Goal: Task Accomplishment & Management: Manage account settings

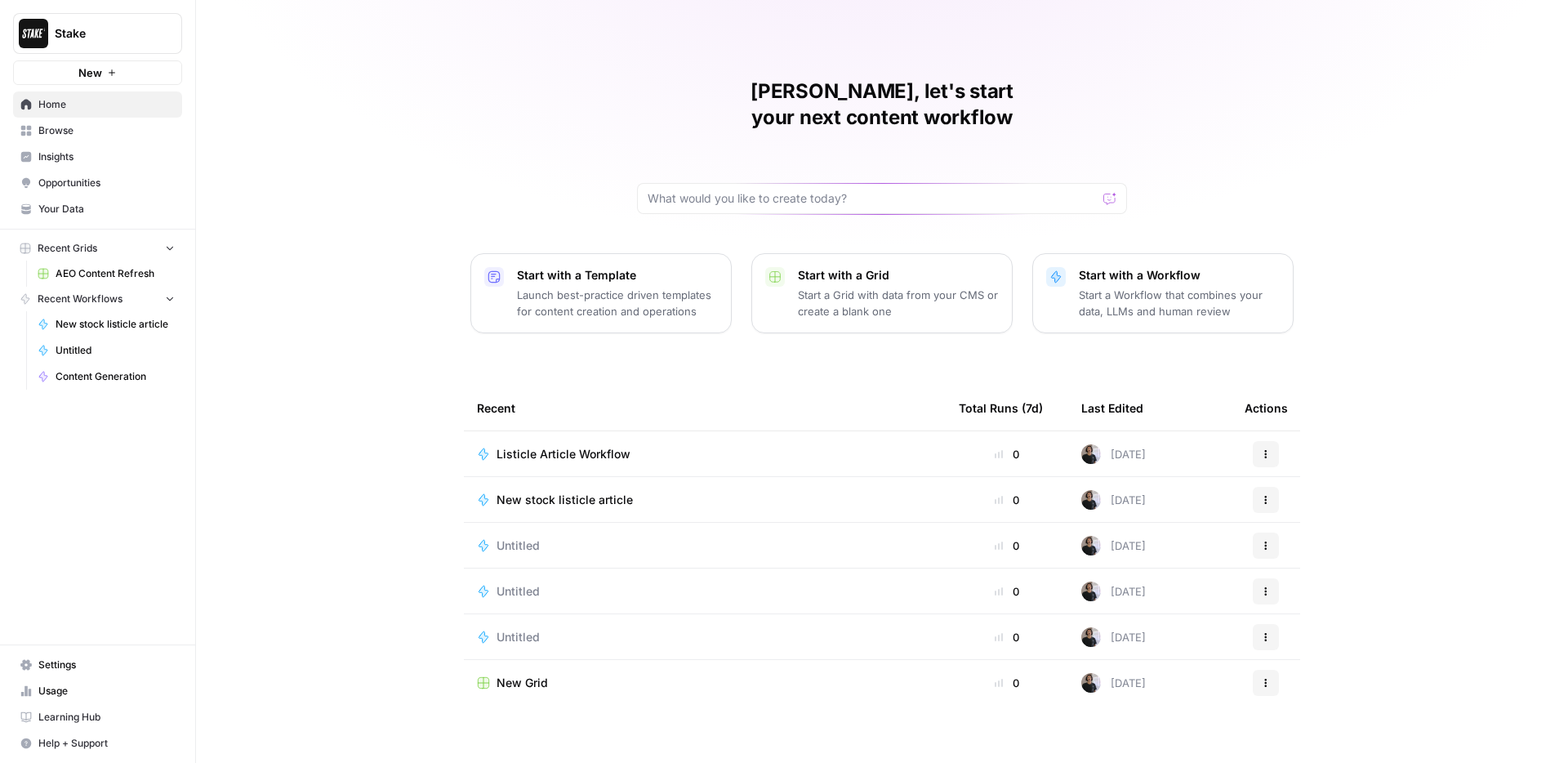
click at [74, 152] on span "Insights" at bounding box center [106, 157] width 137 height 15
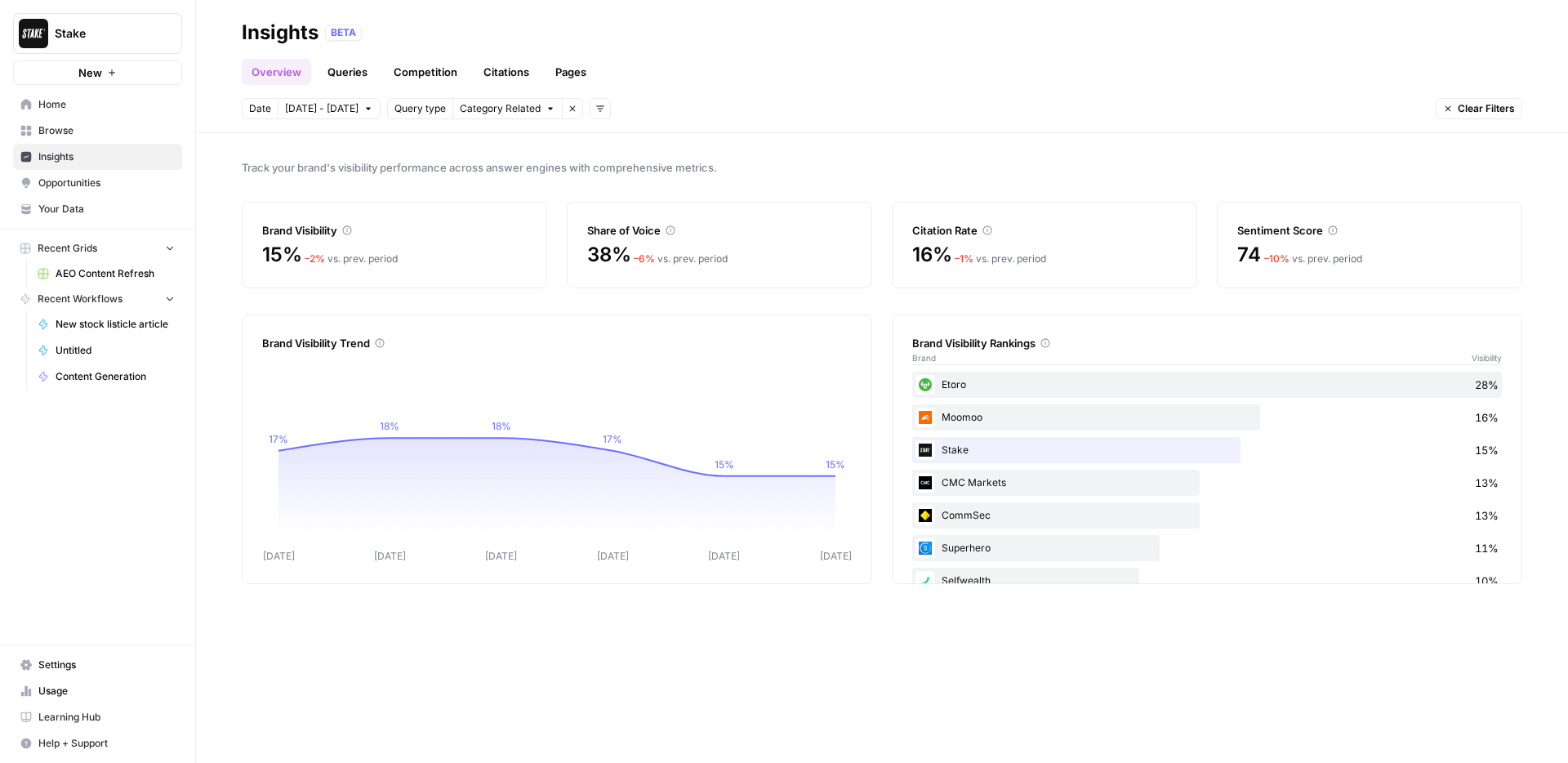
click at [368, 79] on link "Queries" at bounding box center [347, 72] width 60 height 26
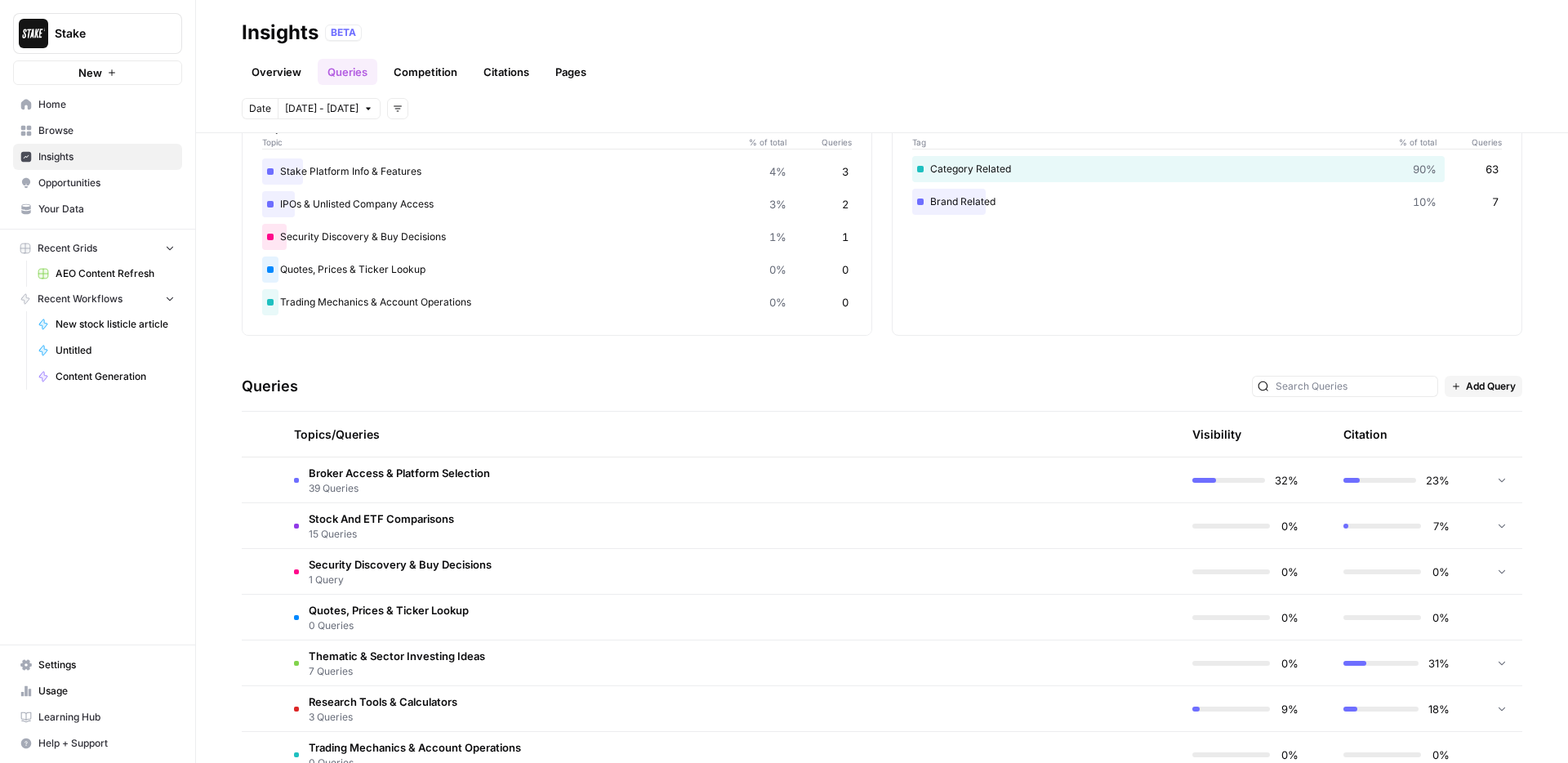
scroll to position [235, 0]
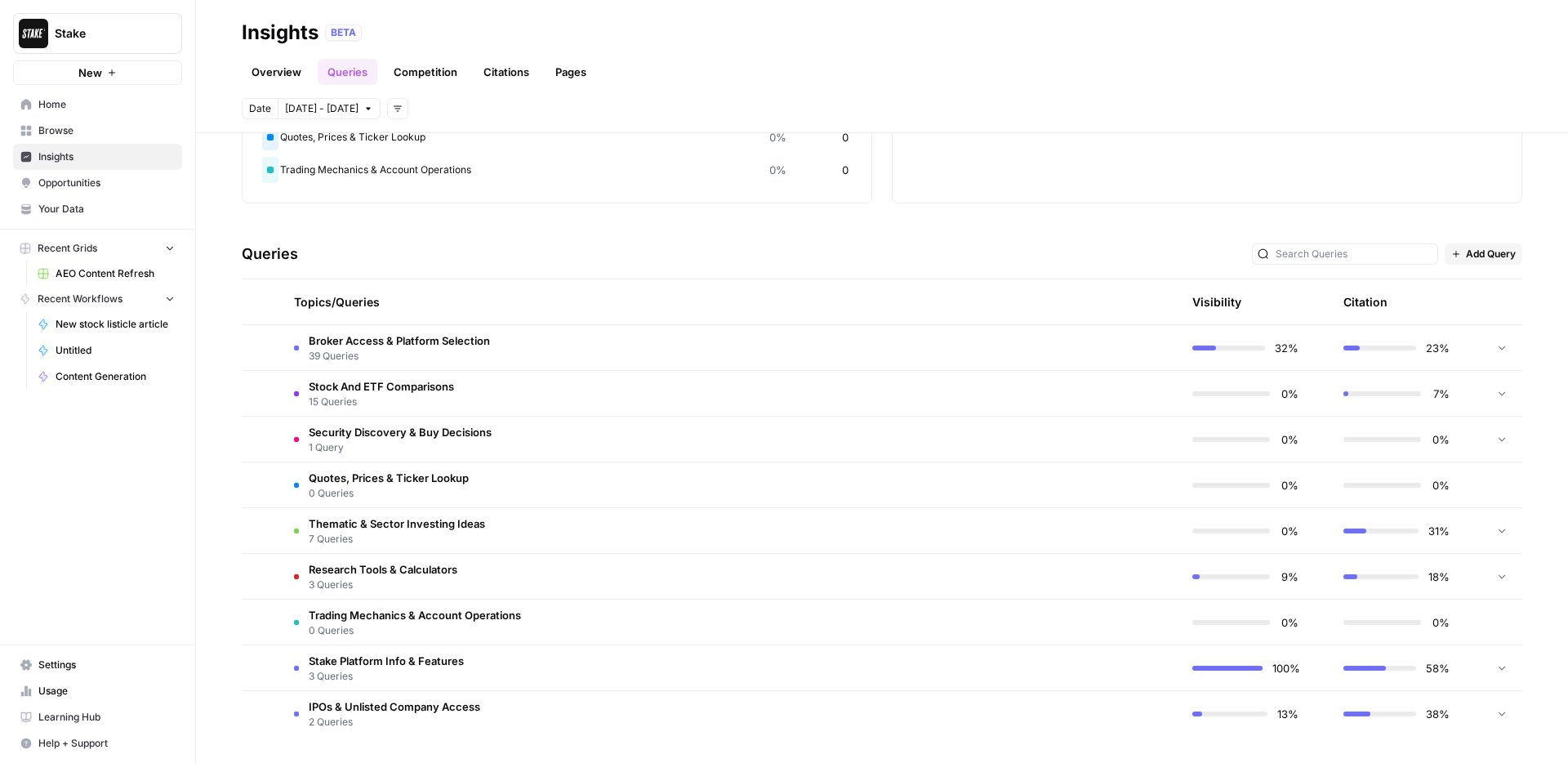
click at [1496, 260] on span "Add Query" at bounding box center [1490, 254] width 50 height 15
click at [1505, 310] on span "Bulk Upload" at bounding box center [1506, 313] width 61 height 17
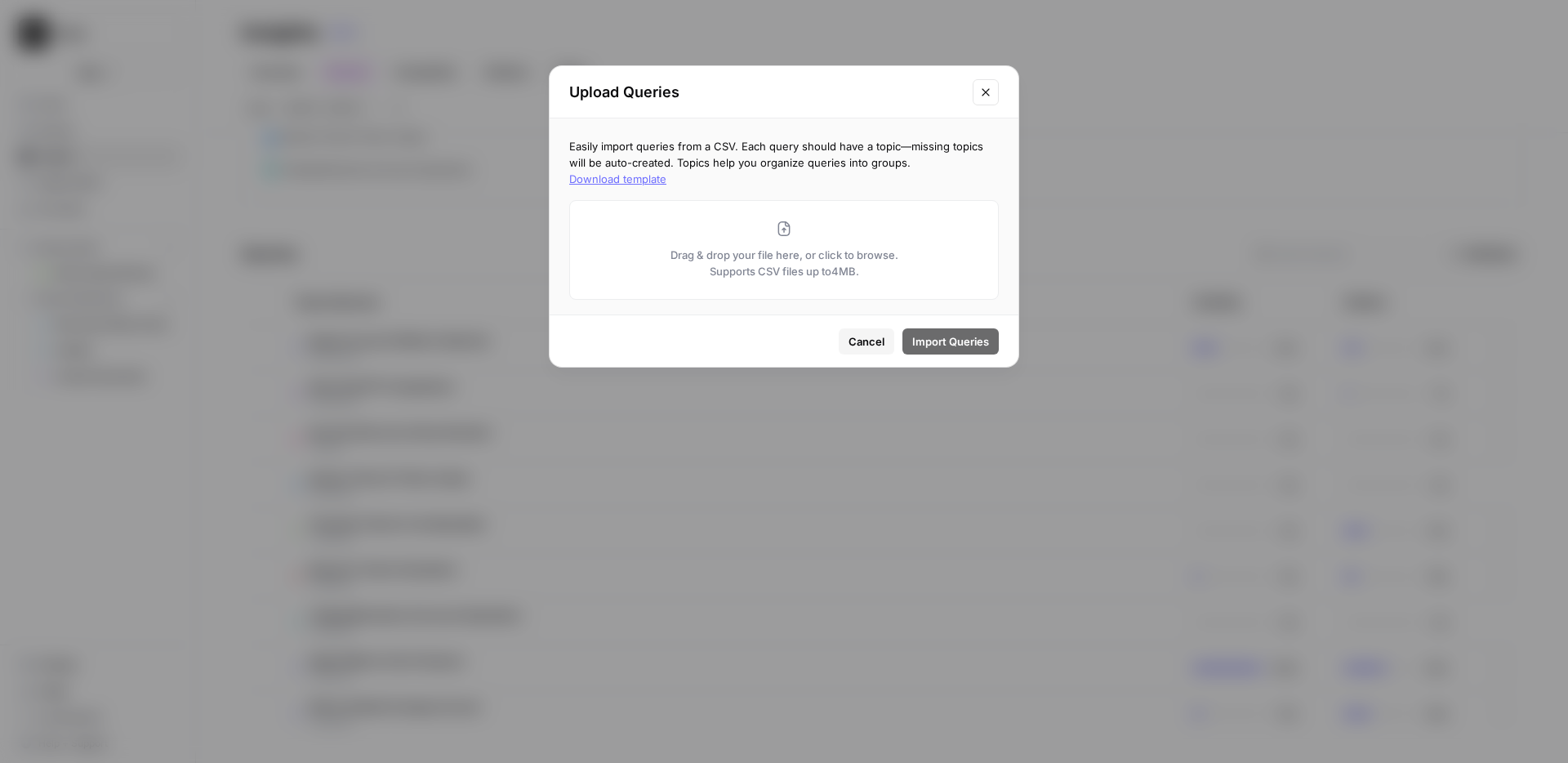
click at [873, 342] on span "Cancel" at bounding box center [866, 341] width 36 height 17
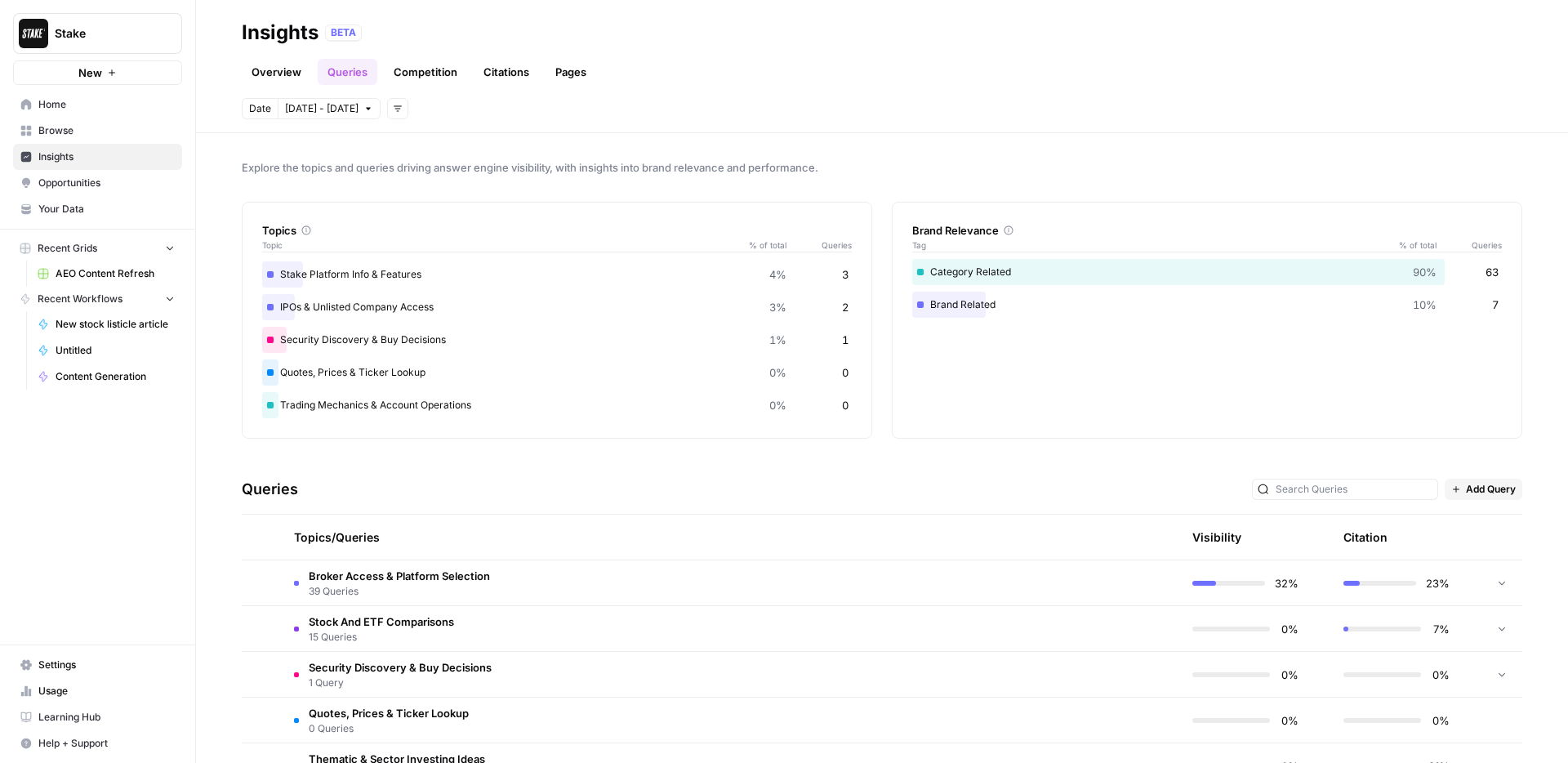
scroll to position [0, 0]
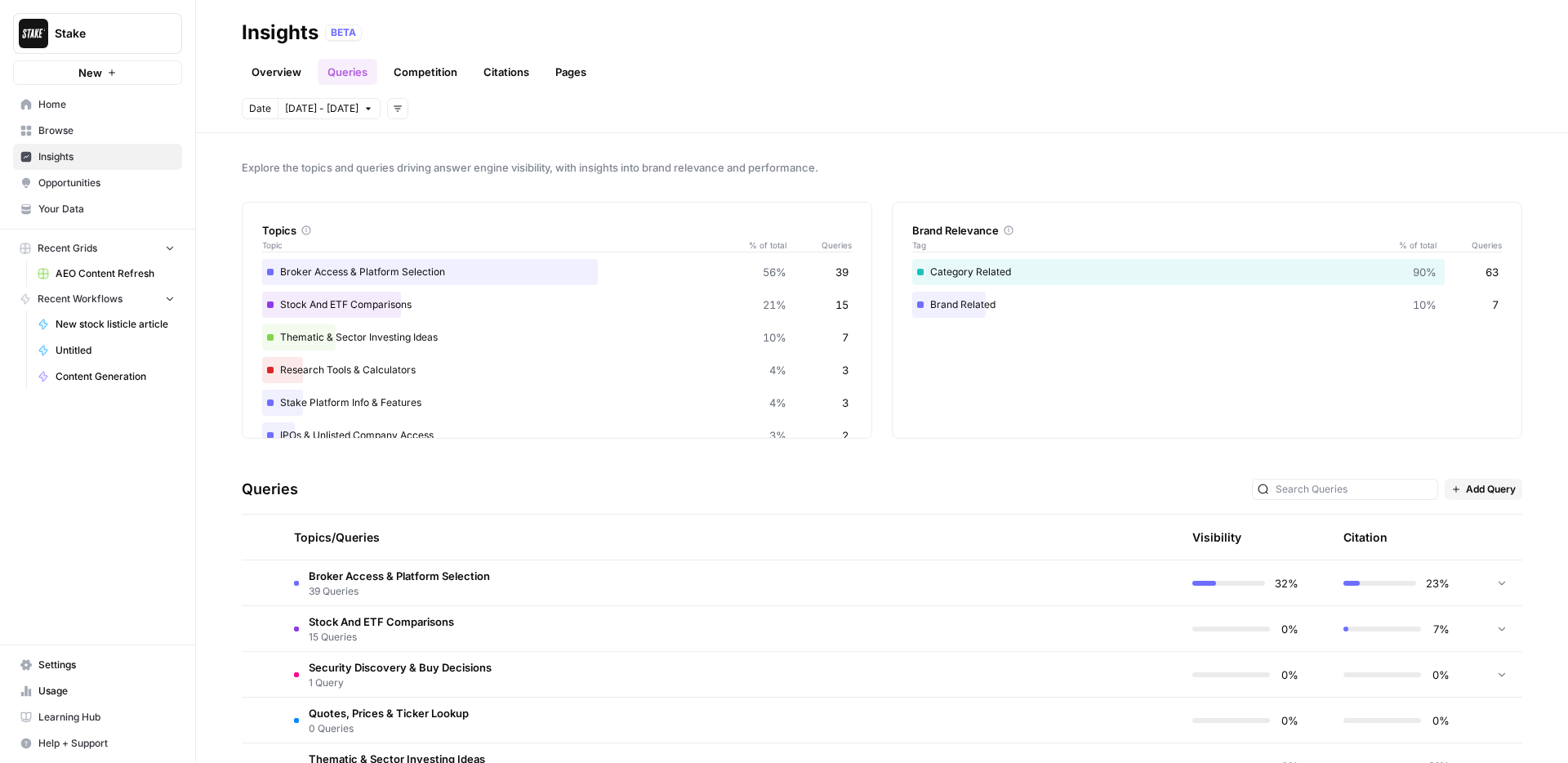
click at [271, 64] on link "Overview" at bounding box center [277, 72] width 70 height 26
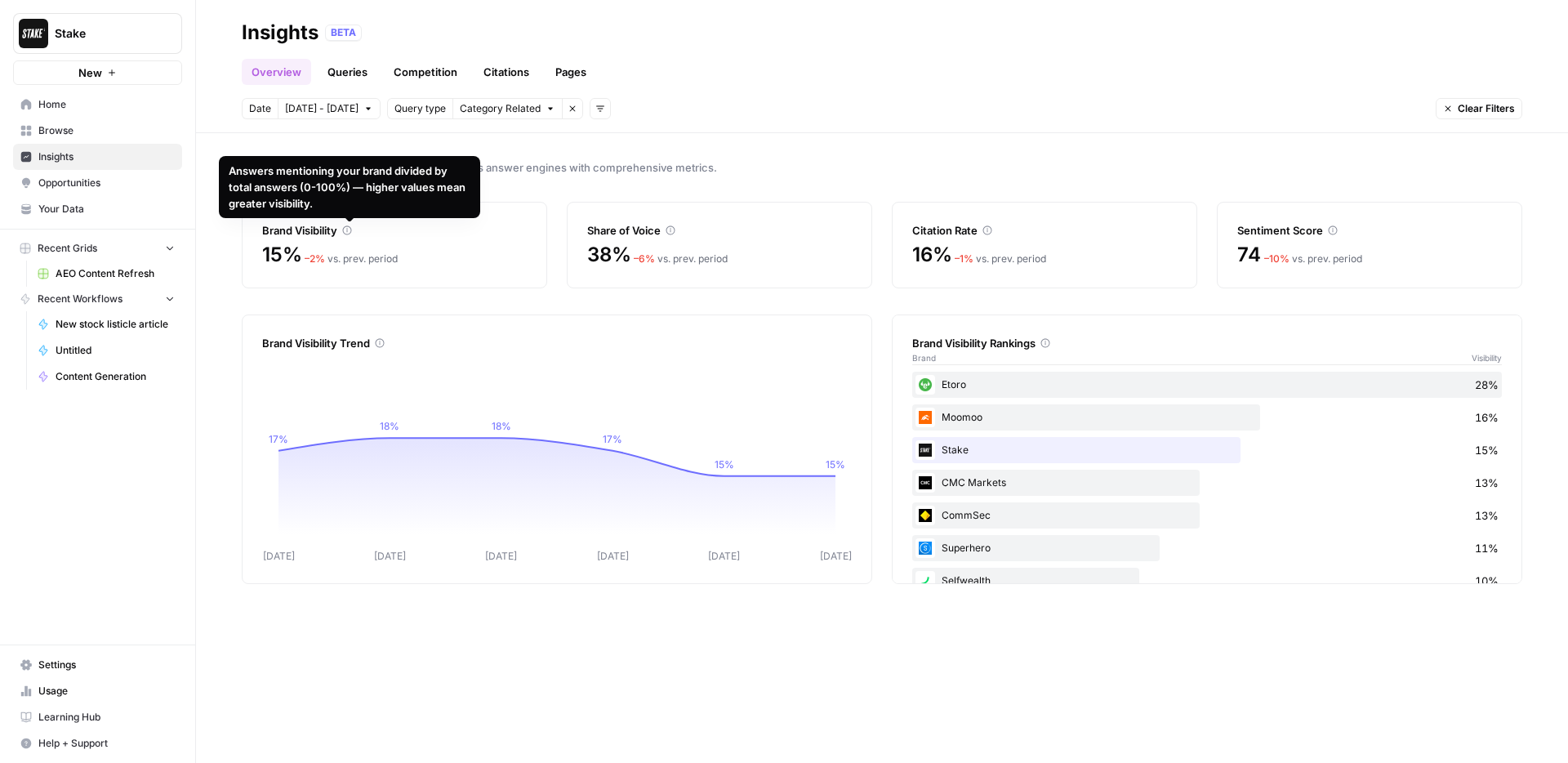
drag, startPoint x: 230, startPoint y: 171, endPoint x: 430, endPoint y: 171, distance: 200.0
click at [430, 171] on div "Answers mentioning your brand divided by total answers (0-100%) — higher values…" at bounding box center [349, 186] width 242 height 49
copy div "Answers mentioning your brand divided"
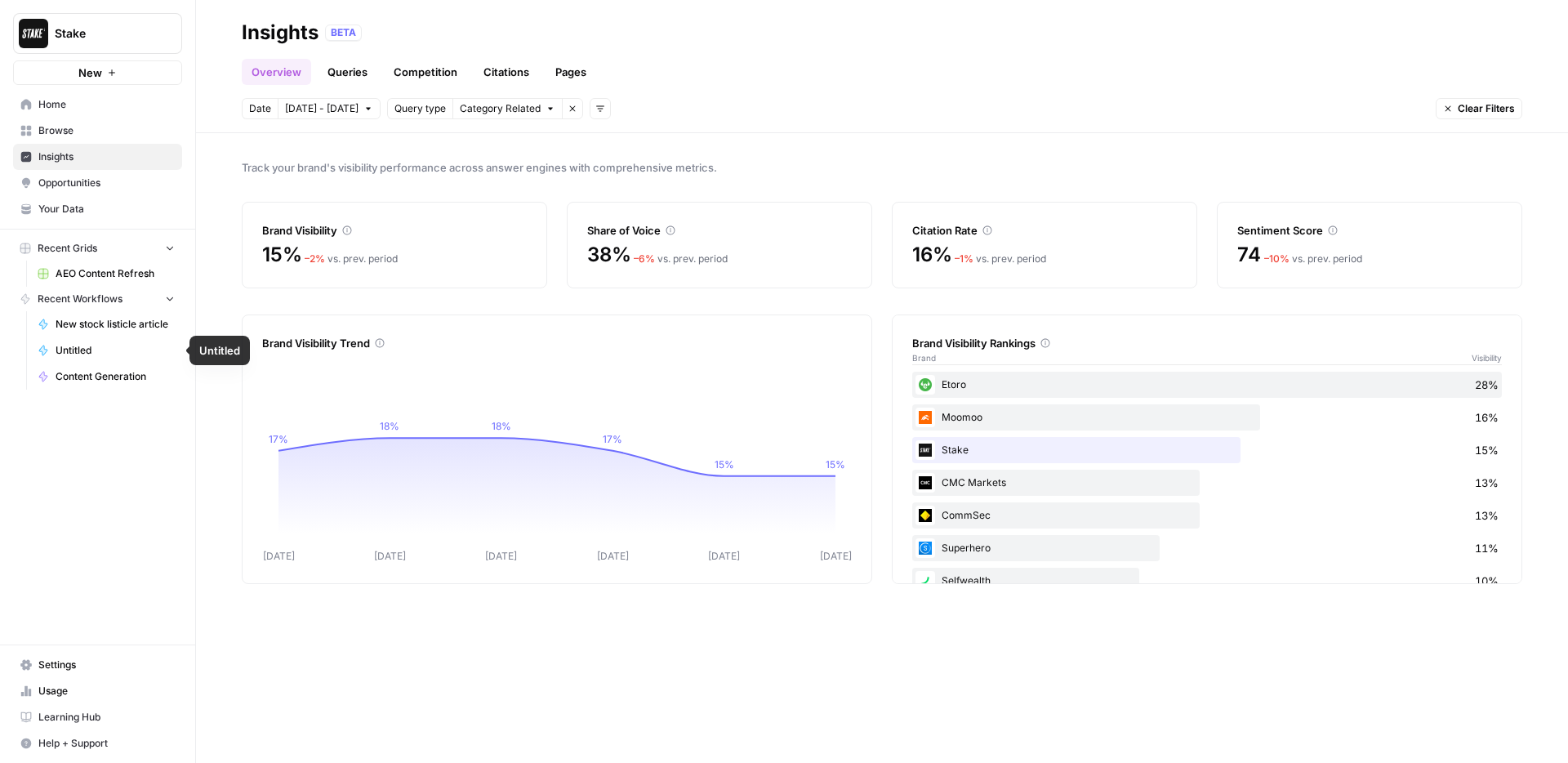
click at [80, 668] on span "Settings" at bounding box center [106, 665] width 137 height 15
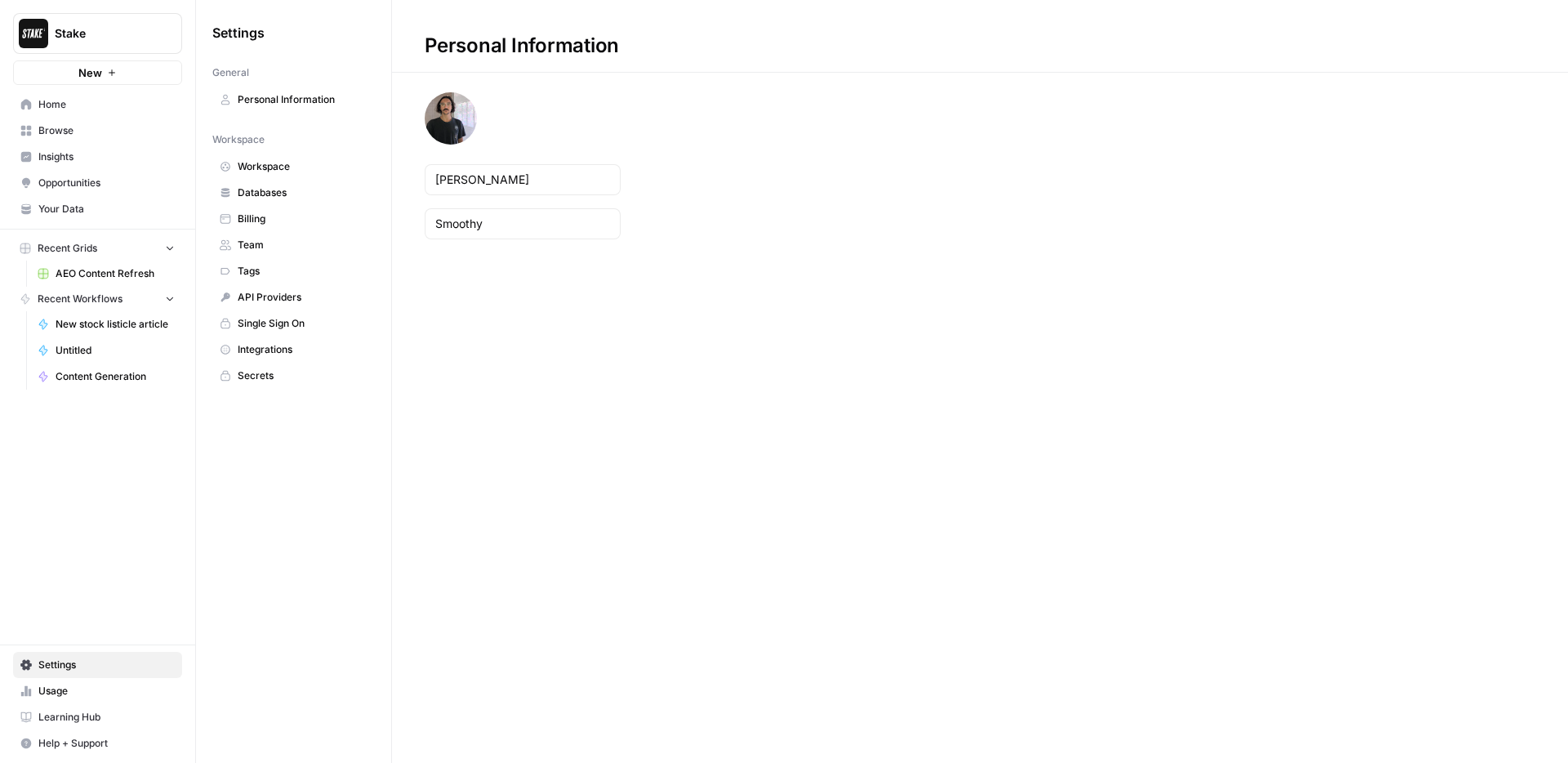
click at [302, 223] on span "Billing" at bounding box center [303, 219] width 130 height 15
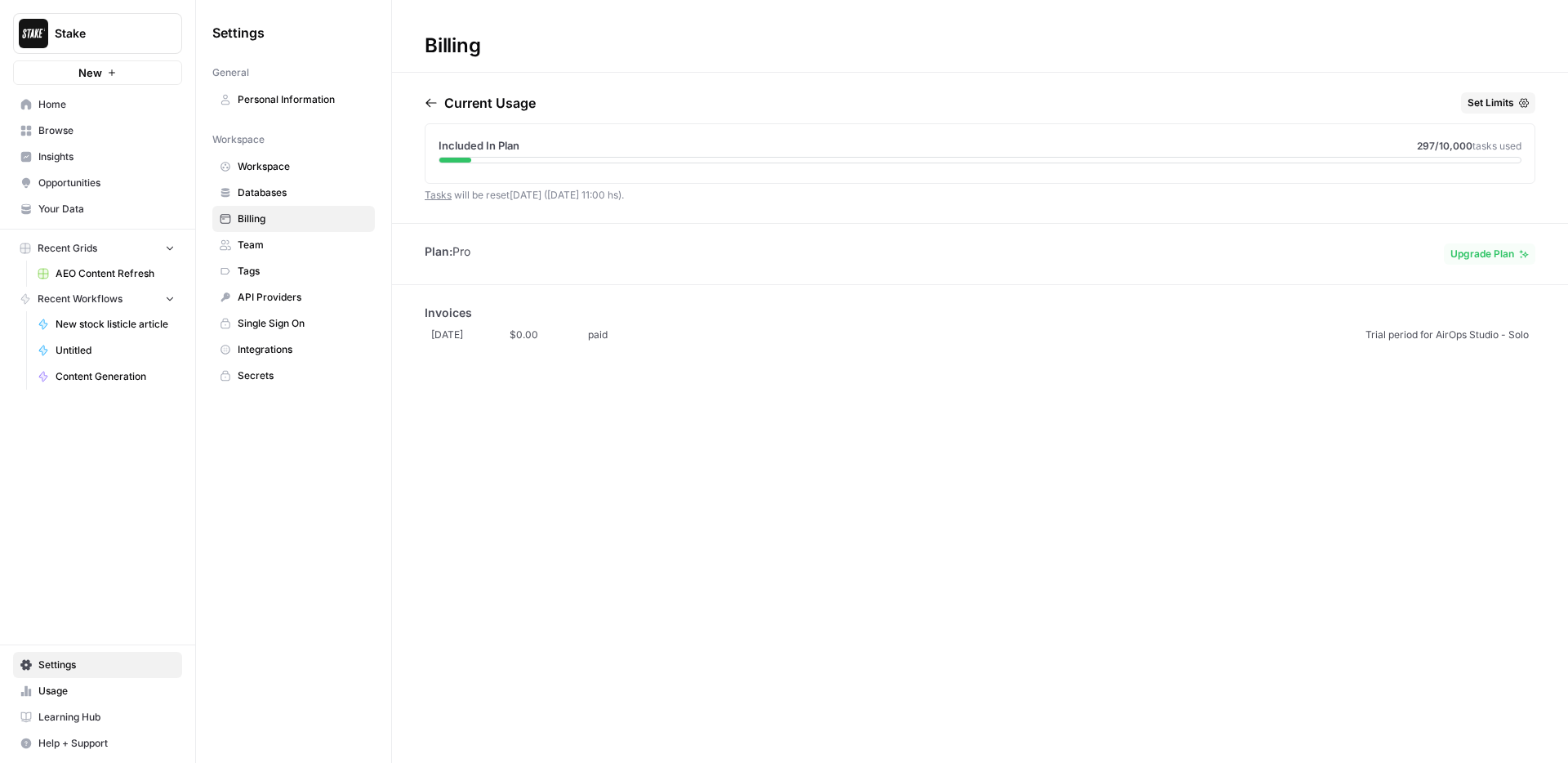
click at [317, 245] on span "Team" at bounding box center [303, 245] width 130 height 15
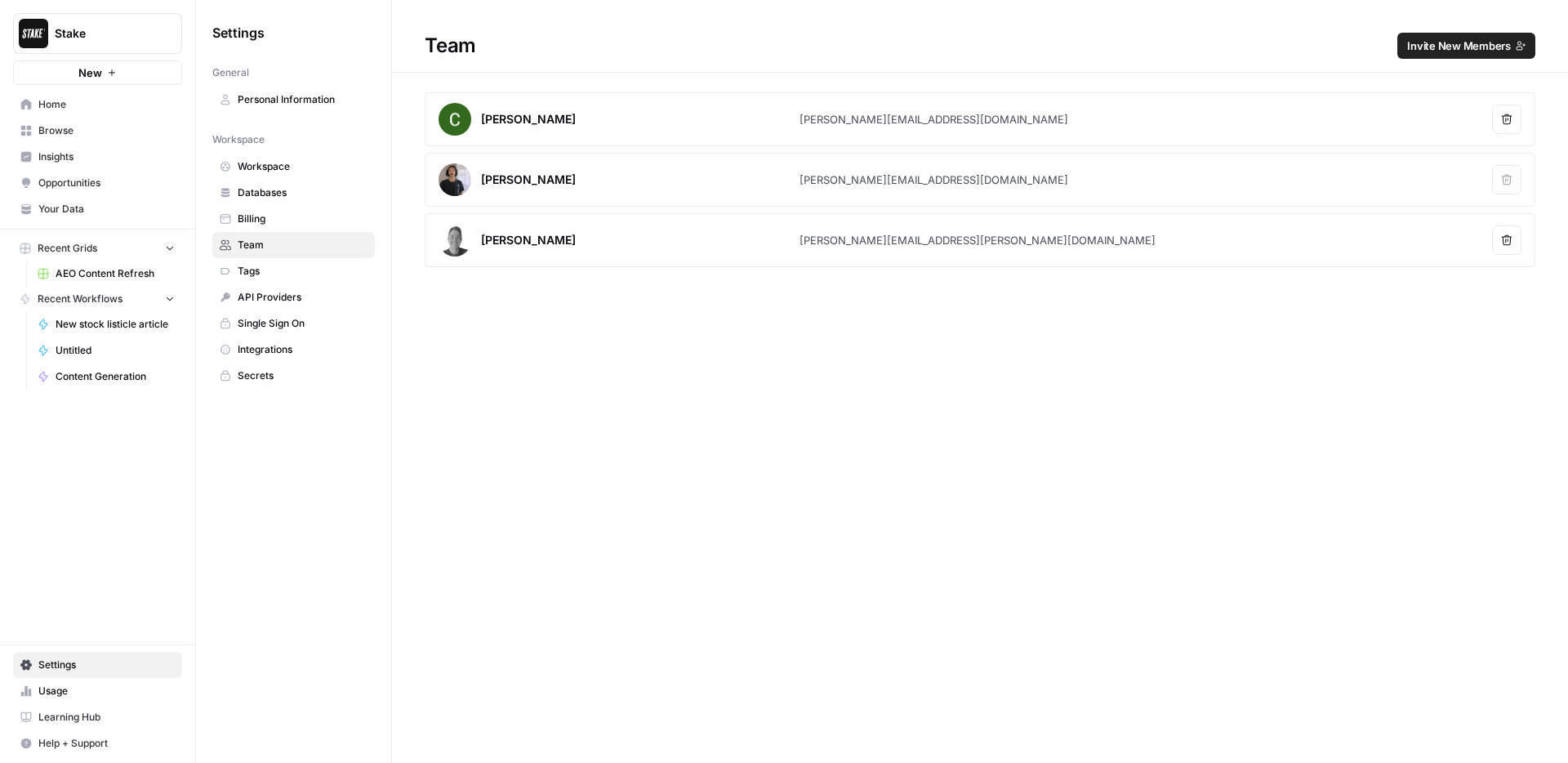
click at [1459, 50] on span "Invite New Members" at bounding box center [1458, 46] width 104 height 17
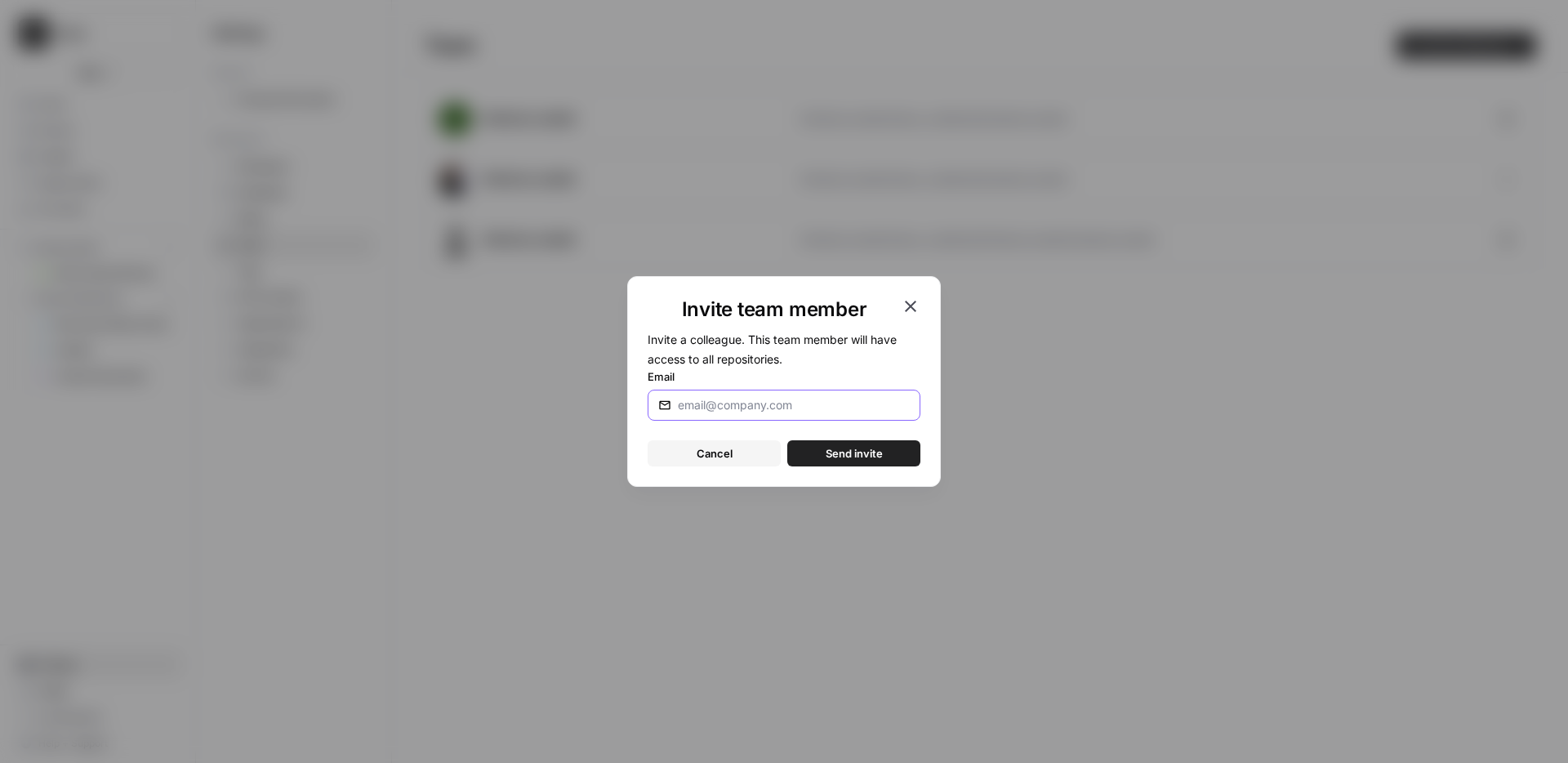
click at [778, 405] on input "Email" at bounding box center [793, 405] width 232 height 17
paste input "[PERSON_NAME][EMAIL_ADDRESS][DOMAIN_NAME]"
type input "[PERSON_NAME][EMAIL_ADDRESS][DOMAIN_NAME]"
drag, startPoint x: 854, startPoint y: 354, endPoint x: 868, endPoint y: 448, distance: 95.0
click at [853, 354] on form "Invite a colleague. This team member will have access to all repositories. Emai…" at bounding box center [783, 398] width 272 height 138
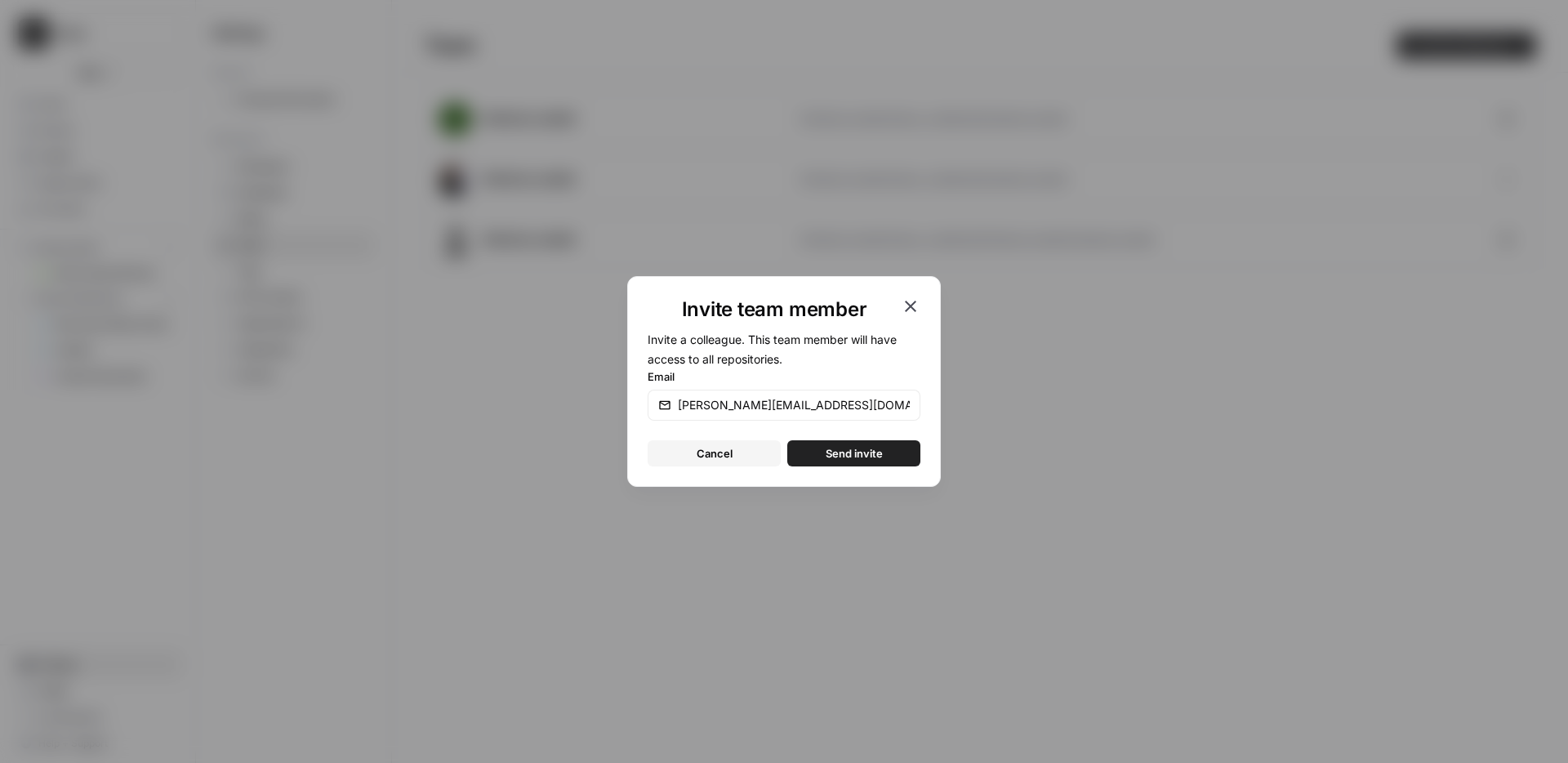
click at [868, 457] on span "Send invite" at bounding box center [854, 453] width 57 height 17
